Goal: Find specific page/section: Find specific page/section

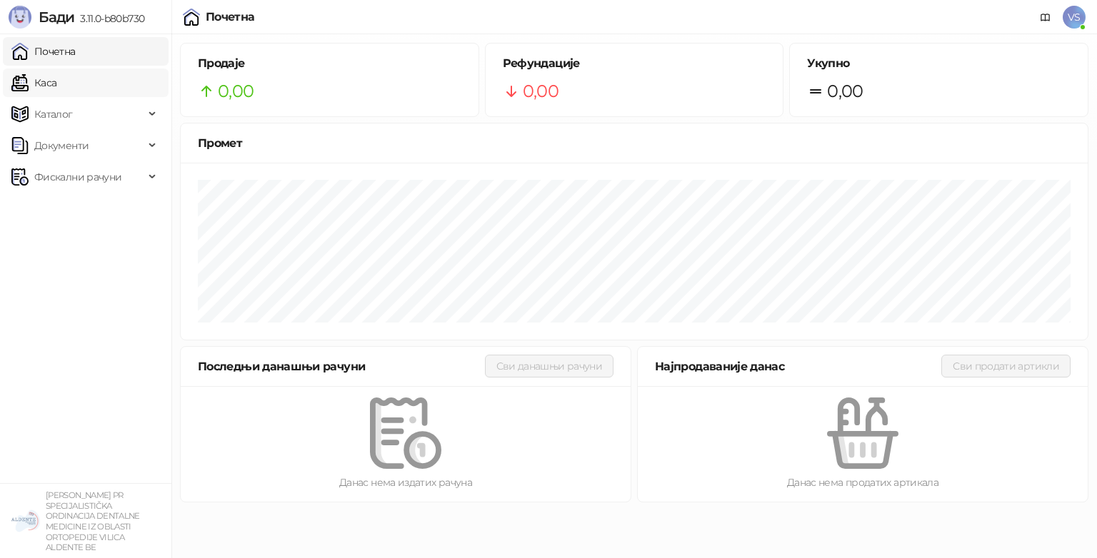
click at [24, 80] on link "Каса" at bounding box center [33, 83] width 45 height 29
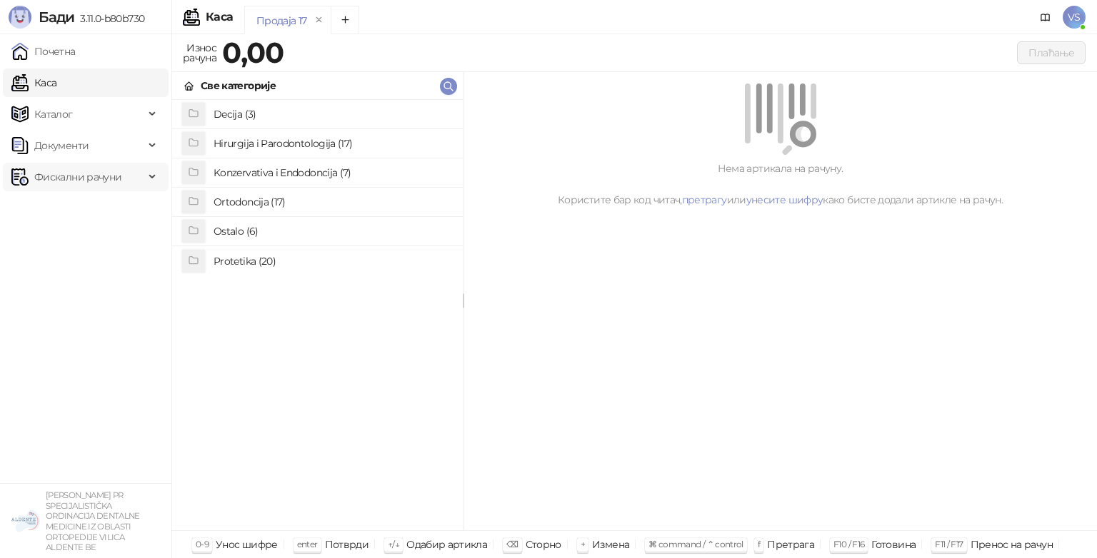
click at [60, 173] on span "Фискални рачуни" at bounding box center [77, 177] width 87 height 29
click at [66, 231] on link "По данима" at bounding box center [55, 240] width 76 height 29
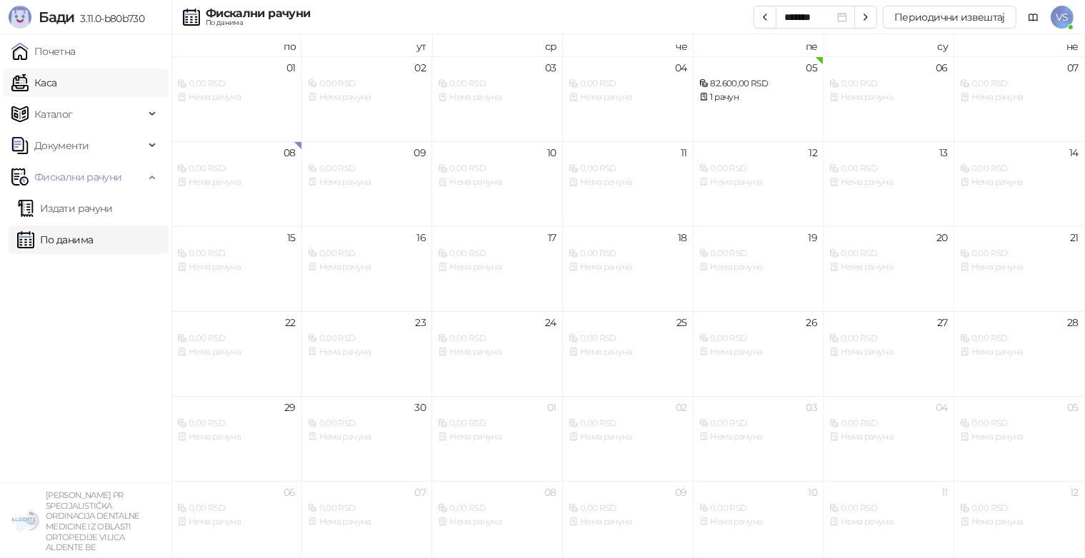
click at [56, 83] on link "Каса" at bounding box center [33, 83] width 45 height 29
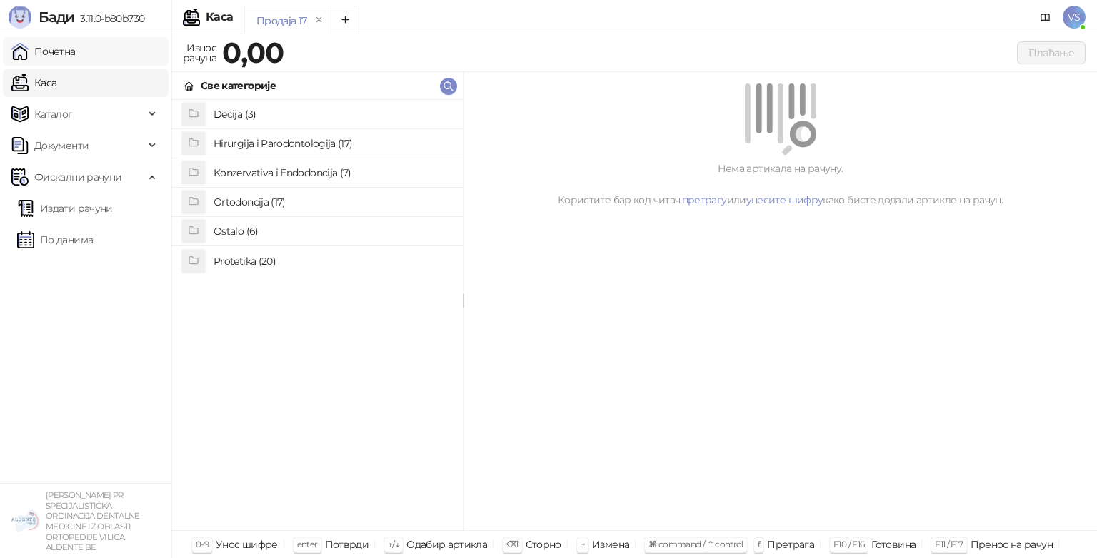
click at [68, 65] on link "Почетна" at bounding box center [43, 51] width 64 height 29
